Goal: Transaction & Acquisition: Purchase product/service

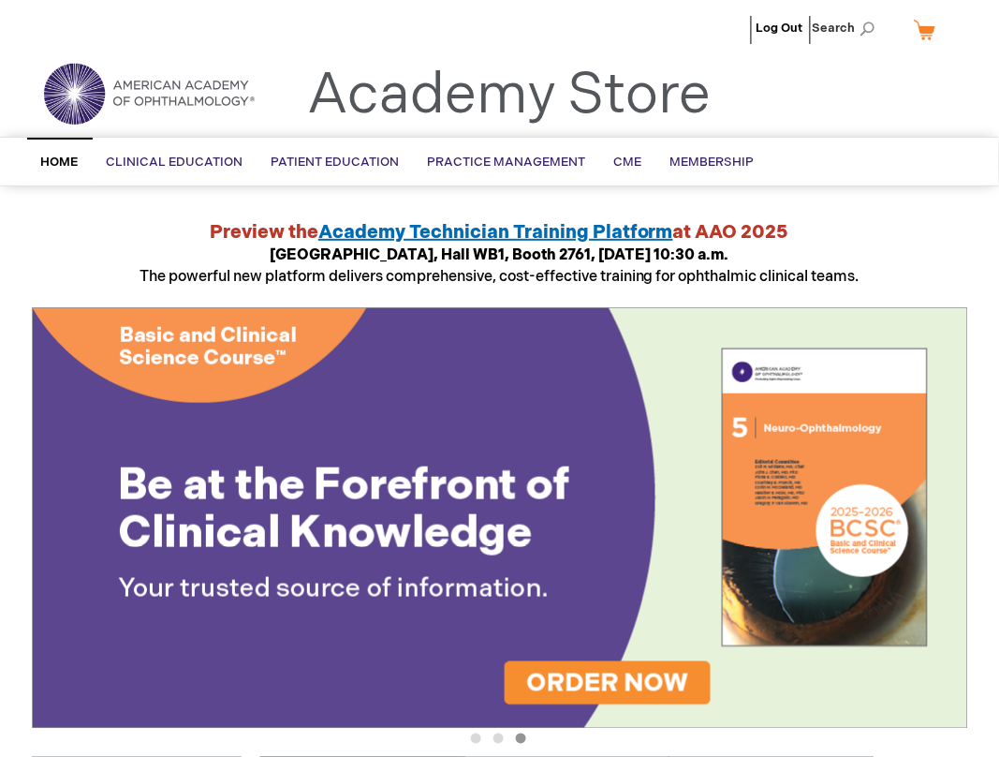
type input "MJTsang"
click at [268, 742] on ul "1 2 3" at bounding box center [500, 742] width 936 height 19
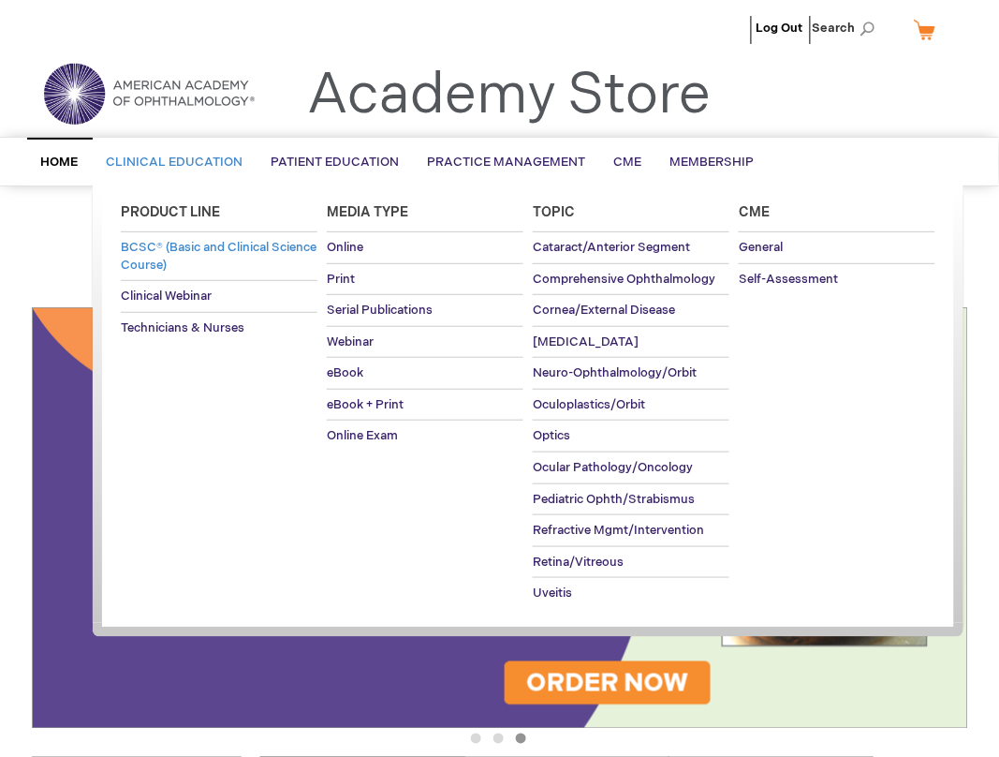
click at [166, 264] on span "BCSC® (Basic and Clinical Science Course)" at bounding box center [219, 256] width 196 height 33
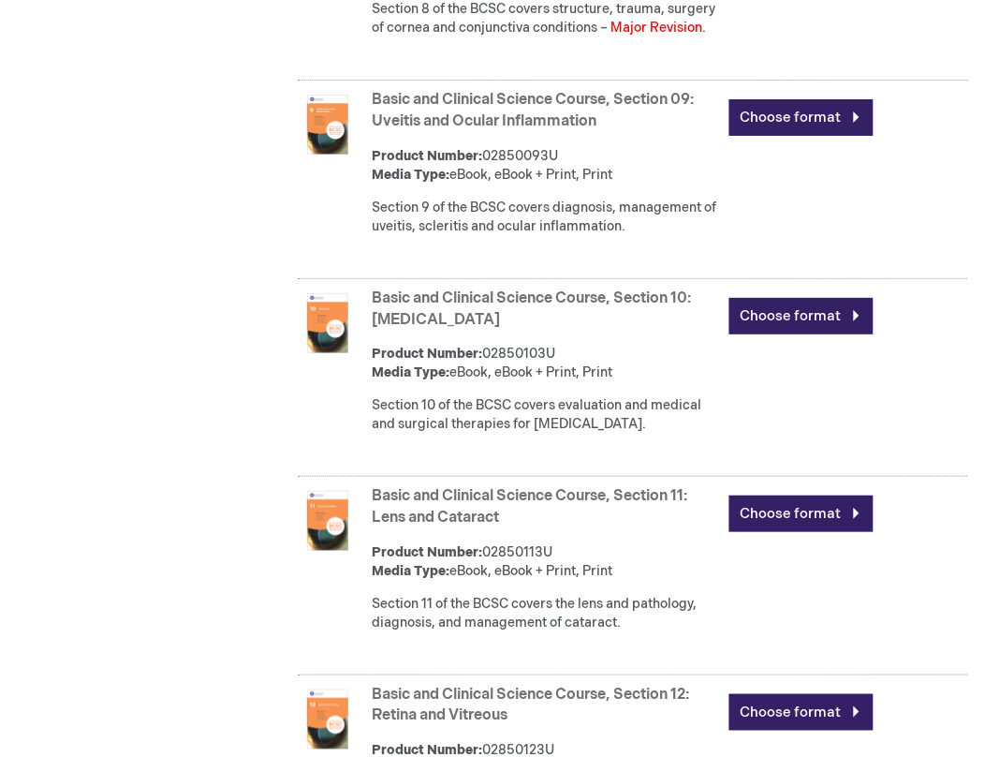
scroll to position [2809, 0]
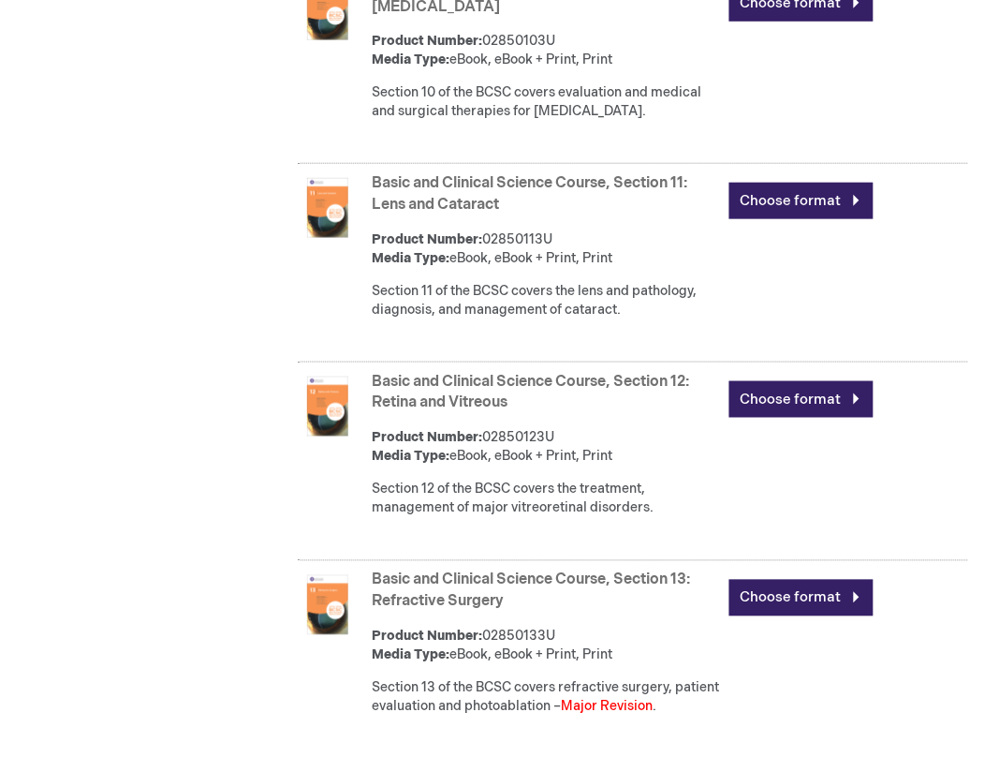
type input "MJTsang"
click at [540, 610] on link "Basic and Clinical Science Course, Section 13: Refractive Surgery" at bounding box center [532, 590] width 318 height 39
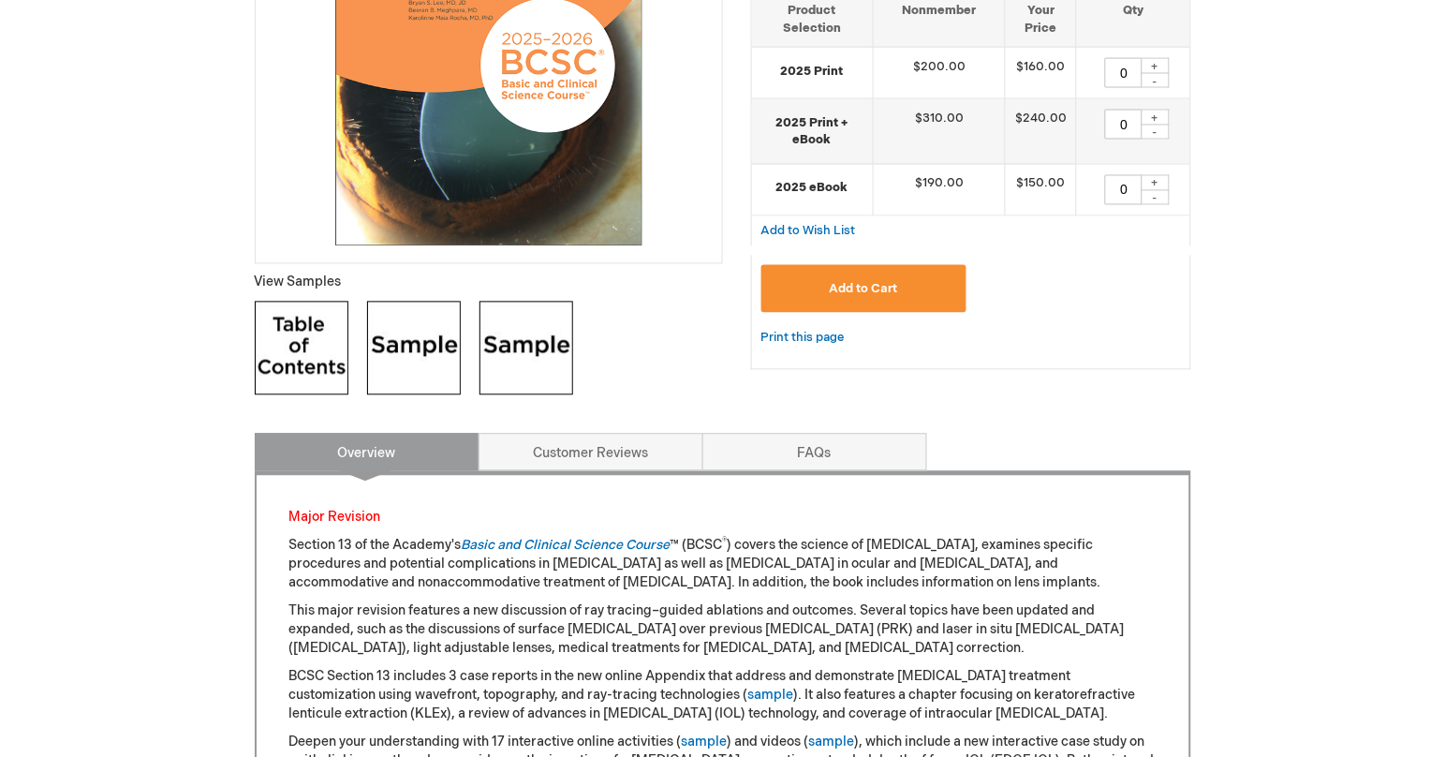
scroll to position [727, 0]
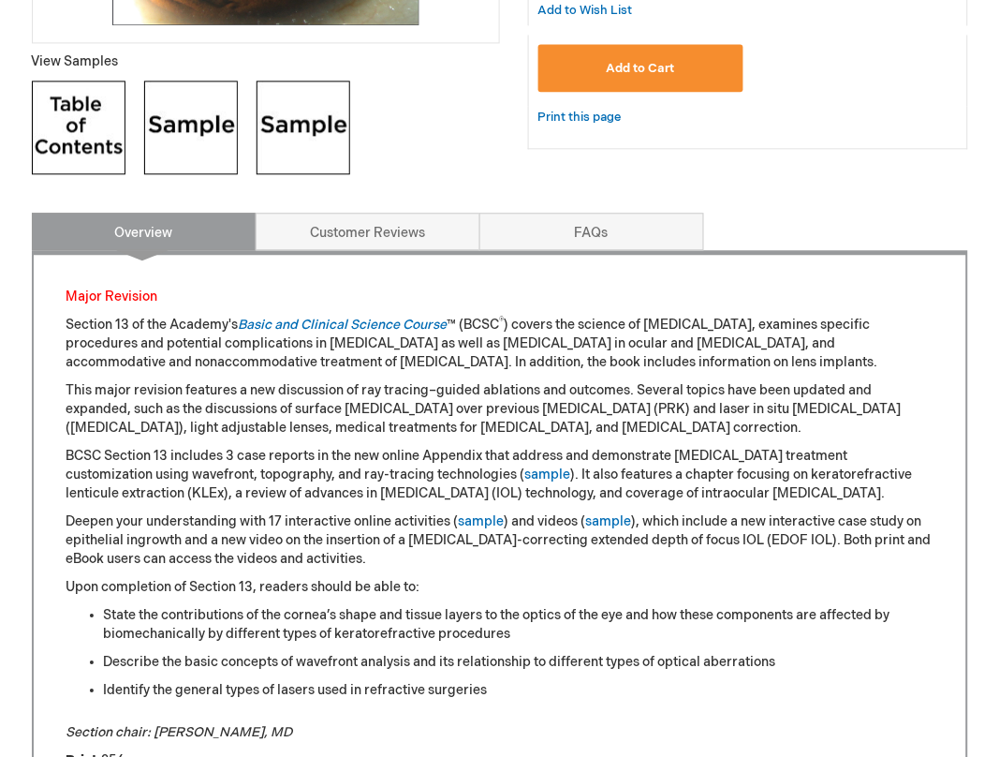
type input "MJTsang"
click at [199, 129] on img at bounding box center [191, 128] width 94 height 94
